Goal: Use online tool/utility: Use online tool/utility

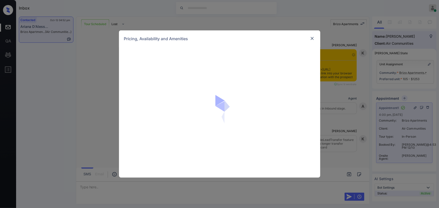
scroll to position [929, 0]
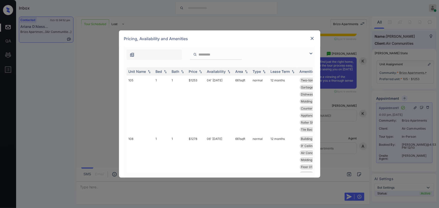
click at [311, 52] on img at bounding box center [311, 54] width 6 height 6
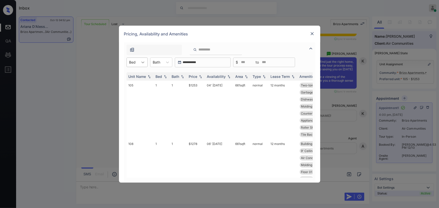
click at [141, 65] on div at bounding box center [142, 62] width 9 height 9
click at [133, 76] on div "1" at bounding box center [136, 74] width 21 height 9
click at [171, 63] on icon at bounding box center [169, 62] width 5 height 5
click at [161, 76] on div "1" at bounding box center [164, 74] width 22 height 9
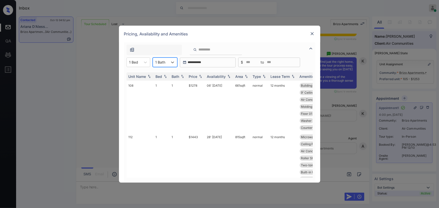
scroll to position [60, 0]
copy td "815 sqft"
drag, startPoint x: 246, startPoint y: 135, endPoint x: 235, endPoint y: 133, distance: 10.3
click at [235, 133] on td "815 sqft" at bounding box center [241, 160] width 17 height 59
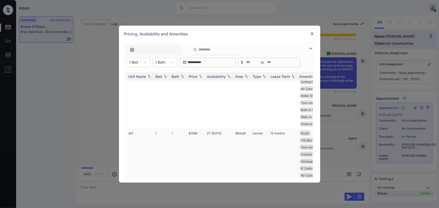
copy td "983 sqft"
drag, startPoint x: 247, startPoint y: 133, endPoint x: 233, endPoint y: 133, distance: 13.6
click at [233, 133] on td "983 sqft" at bounding box center [241, 183] width 17 height 108
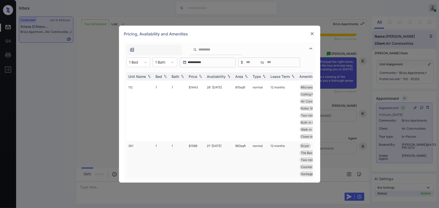
scroll to position [107, 0]
click at [254, 148] on td "normal" at bounding box center [260, 197] width 18 height 108
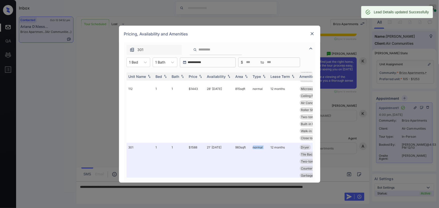
click at [310, 34] on img at bounding box center [311, 33] width 5 height 5
